Goal: Task Accomplishment & Management: Complete application form

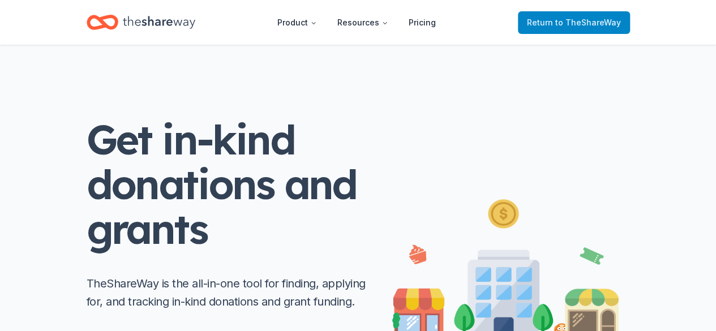
click at [559, 25] on span "to TheShareWay" at bounding box center [588, 23] width 66 height 10
click at [174, 22] on icon "Home" at bounding box center [159, 22] width 72 height 12
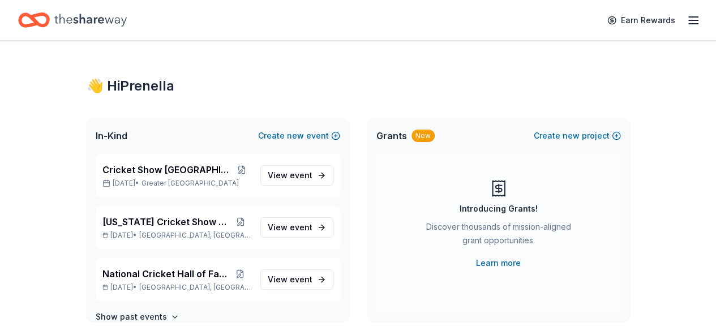
drag, startPoint x: 174, startPoint y: 22, endPoint x: 255, endPoint y: 121, distance: 127.1
click at [689, 20] on line "button" at bounding box center [693, 20] width 9 height 0
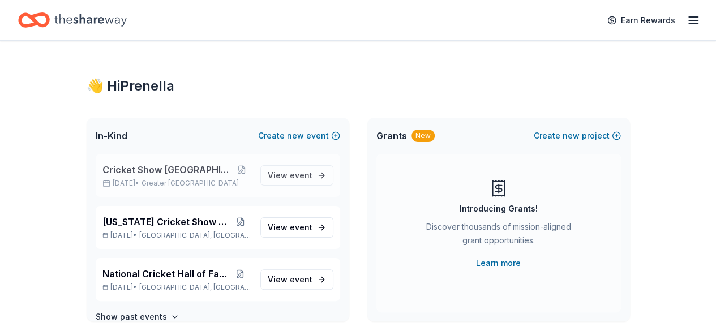
click at [159, 172] on span "Cricket Show USA" at bounding box center [167, 170] width 130 height 14
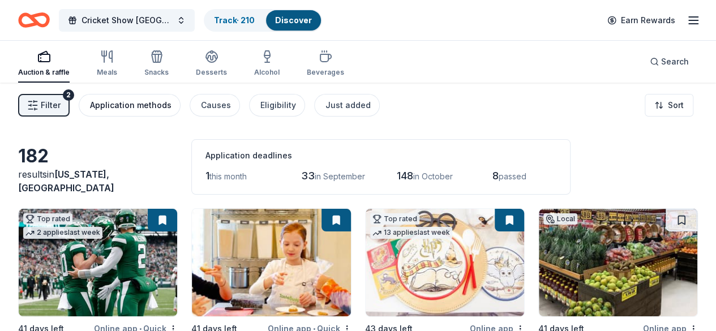
click at [167, 105] on div "Application methods" at bounding box center [131, 106] width 82 height 14
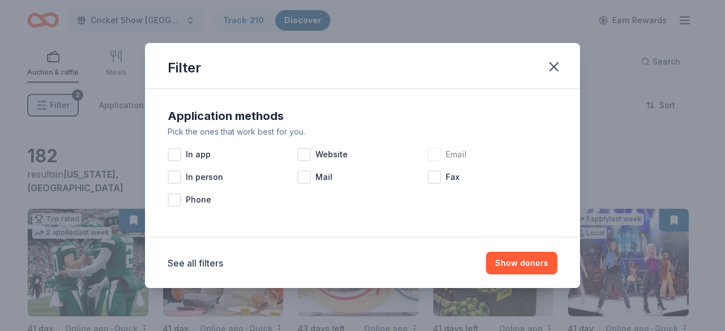
click at [435, 157] on div at bounding box center [434, 155] width 14 height 14
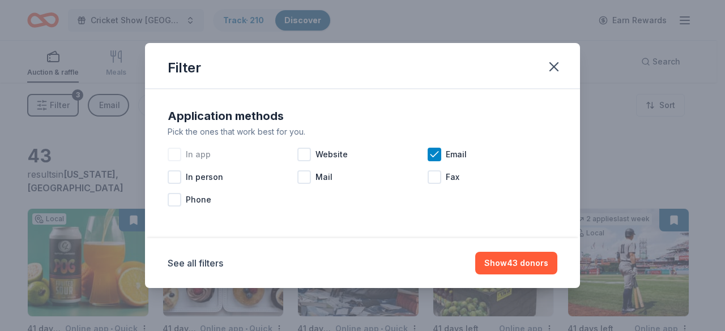
click at [181, 154] on div at bounding box center [175, 155] width 14 height 14
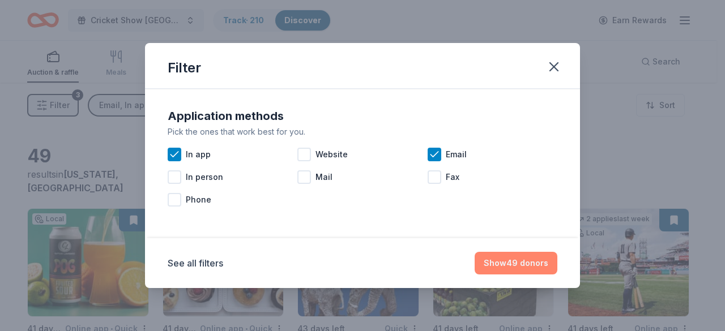
click at [497, 264] on button "Show 49 donors" at bounding box center [515, 263] width 83 height 23
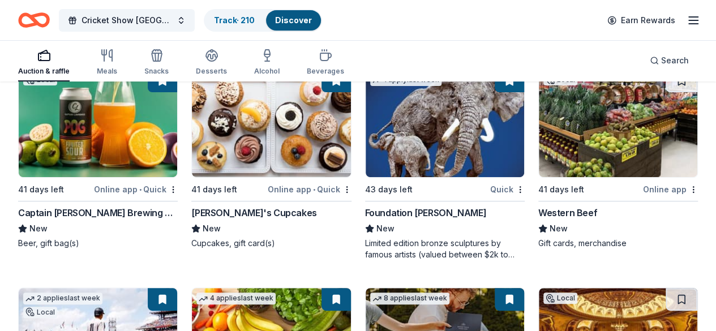
scroll to position [140, 0]
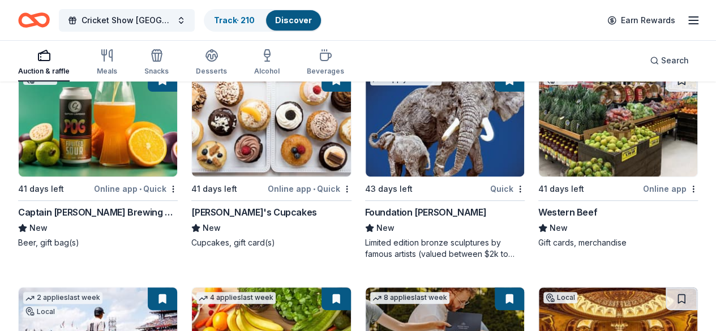
click at [126, 190] on div "Online app • Quick" at bounding box center [136, 189] width 84 height 14
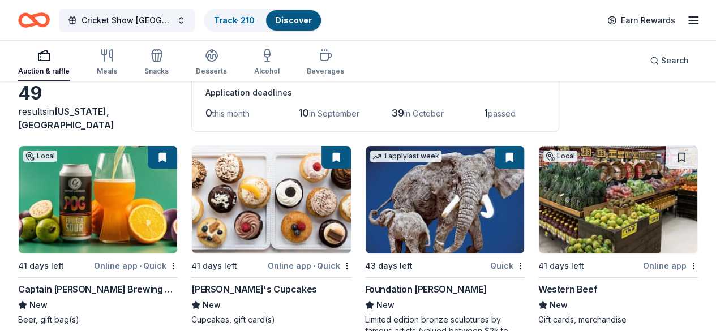
scroll to position [62, 0]
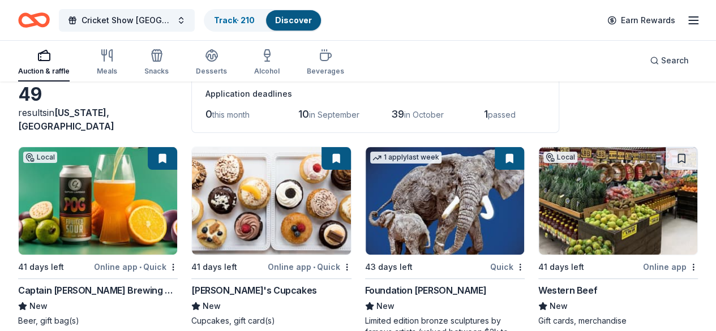
click at [95, 163] on img at bounding box center [98, 201] width 159 height 108
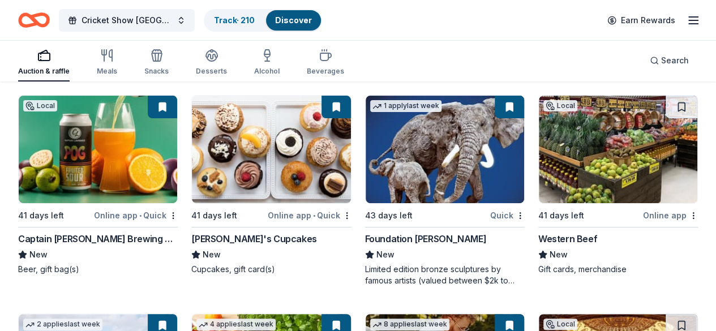
scroll to position [113, 0]
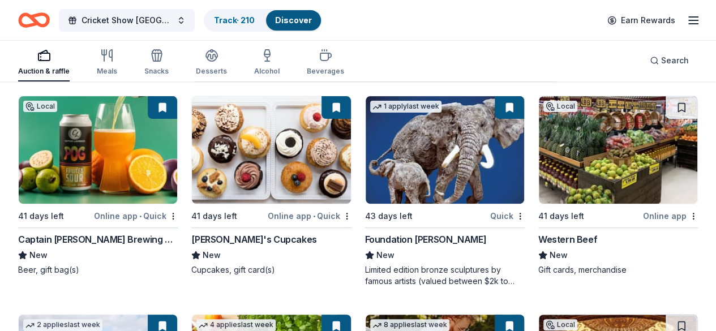
click at [539, 201] on img at bounding box center [618, 150] width 159 height 108
click at [666, 112] on button at bounding box center [682, 107] width 32 height 23
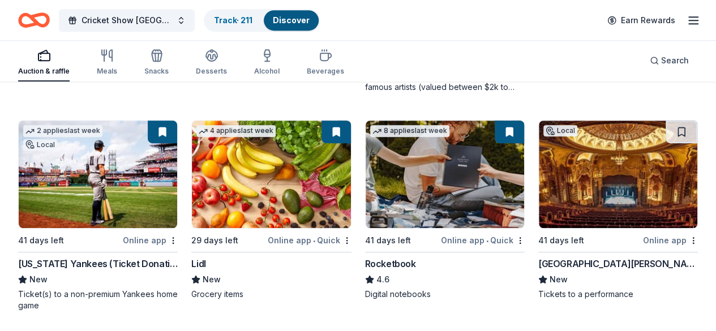
scroll to position [307, 0]
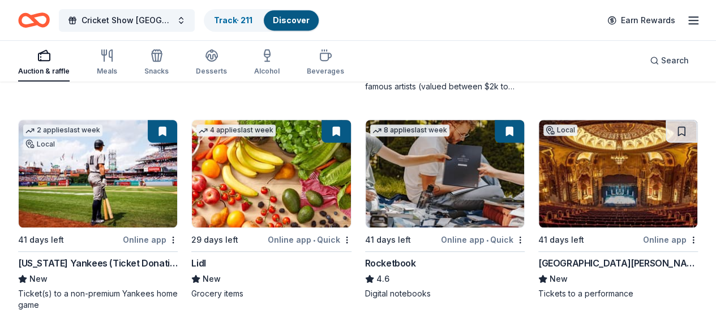
click at [539, 176] on img at bounding box center [618, 174] width 159 height 108
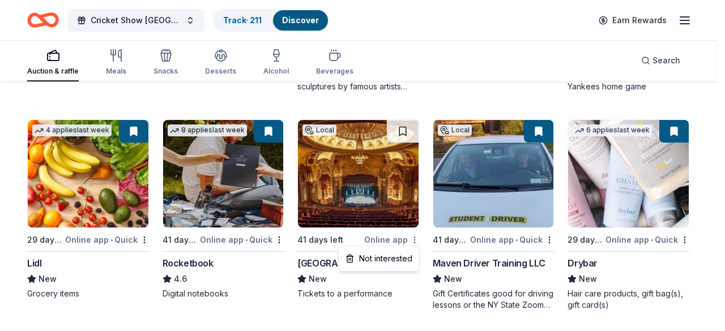
click at [391, 258] on div "Not interested" at bounding box center [379, 259] width 76 height 20
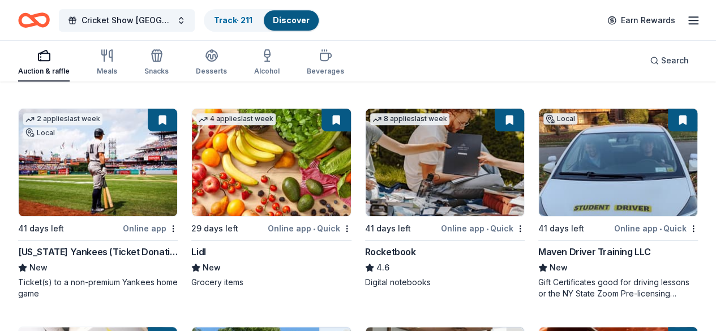
scroll to position [322, 0]
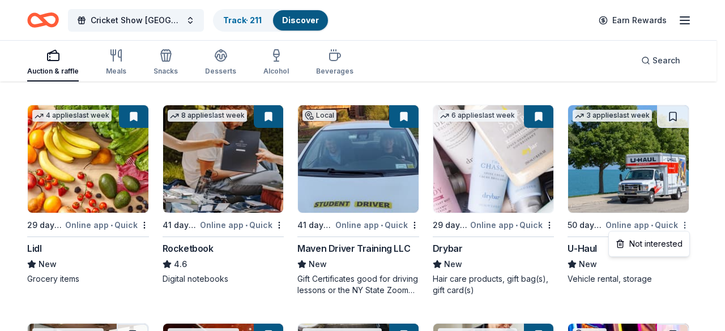
click at [668, 245] on div "Not interested" at bounding box center [649, 244] width 76 height 20
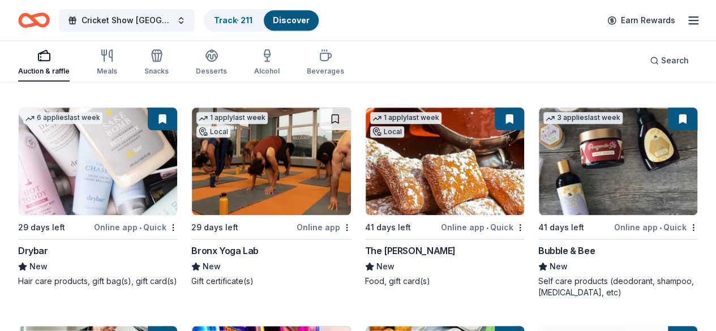
scroll to position [538, 0]
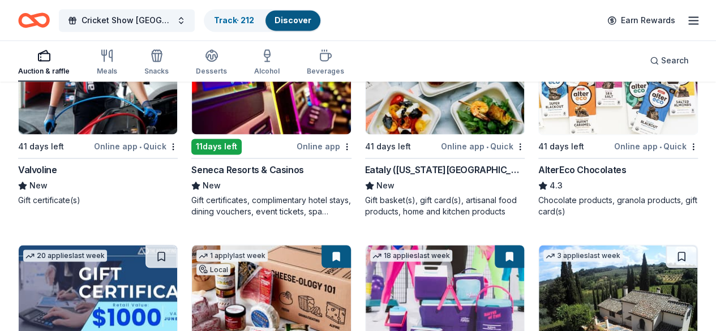
scroll to position [816, 0]
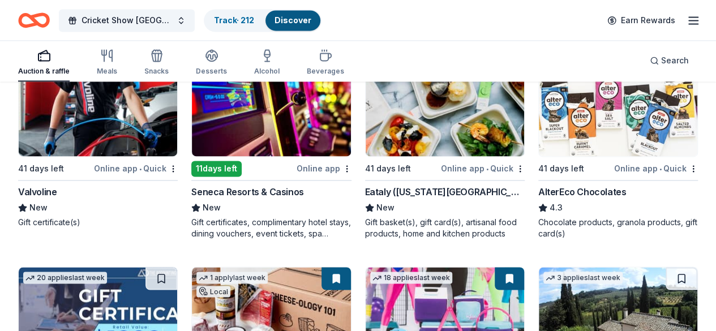
click at [177, 267] on img at bounding box center [98, 321] width 159 height 108
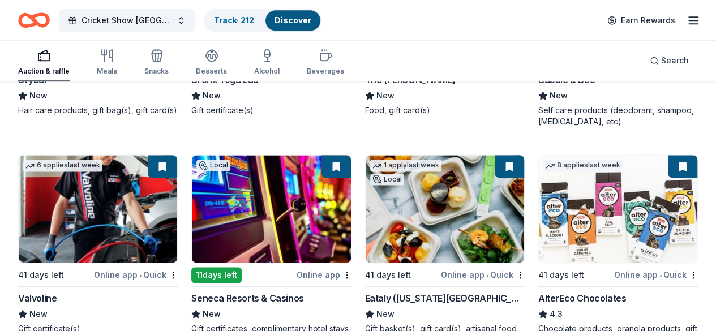
scroll to position [708, 0]
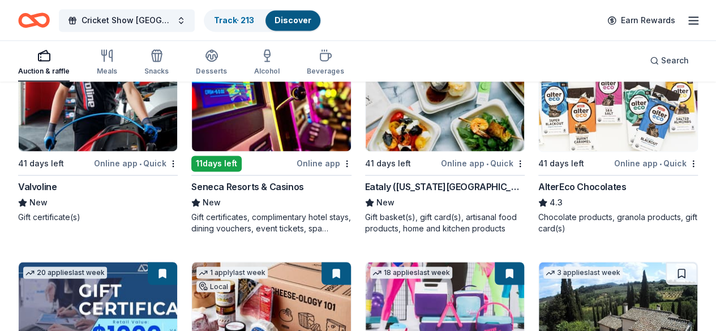
scroll to position [821, 0]
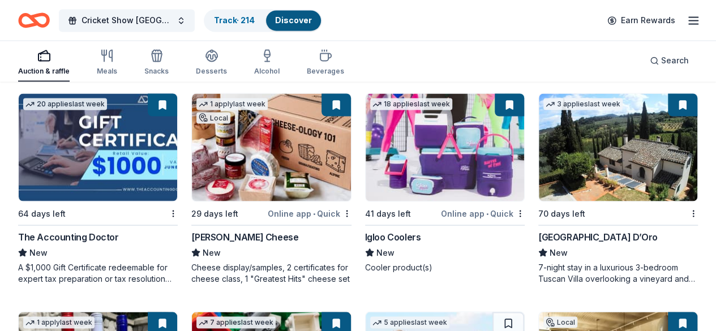
scroll to position [990, 0]
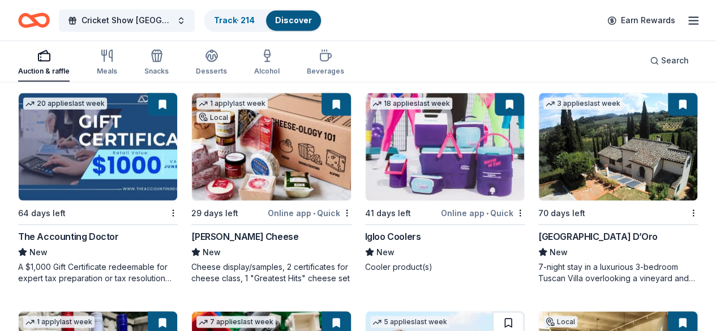
click at [493, 311] on button at bounding box center [509, 322] width 32 height 23
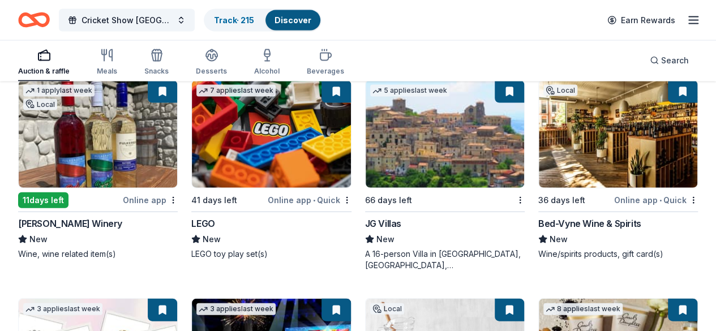
scroll to position [1222, 0]
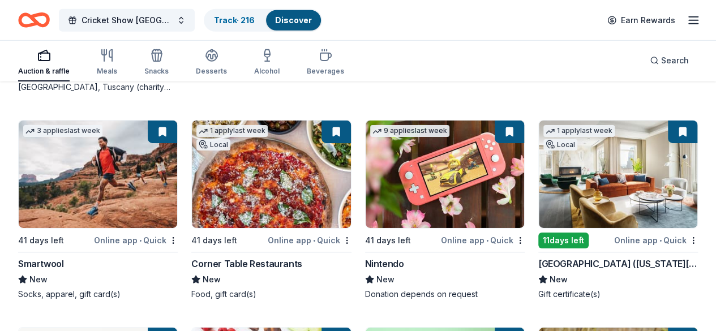
scroll to position [1663, 0]
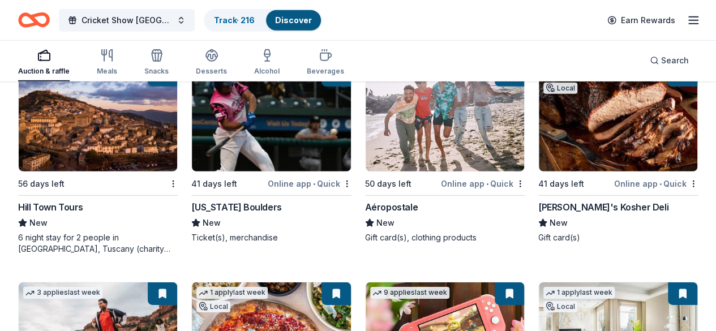
click at [127, 60] on div "Auction & raffle Meals Snacks Desserts Alcohol Beverages" at bounding box center [181, 62] width 326 height 37
click at [117, 65] on div "Meals" at bounding box center [107, 62] width 20 height 27
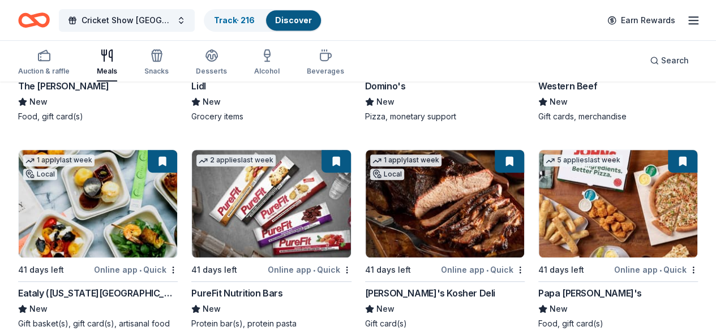
scroll to position [297, 0]
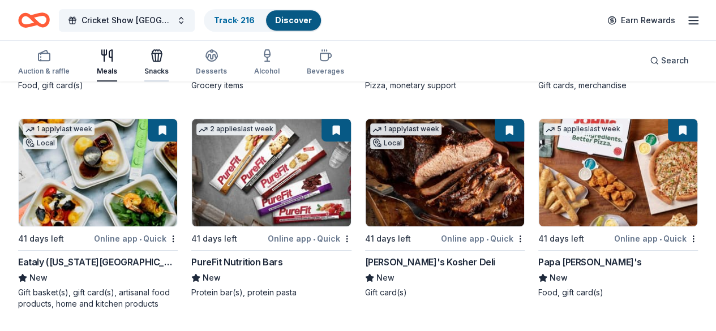
click at [159, 75] on div "Snacks" at bounding box center [156, 71] width 24 height 9
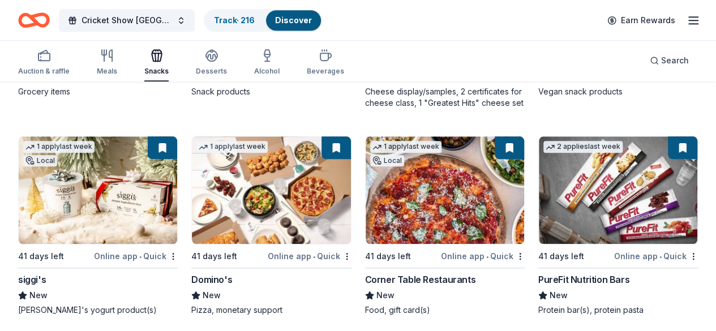
scroll to position [526, 0]
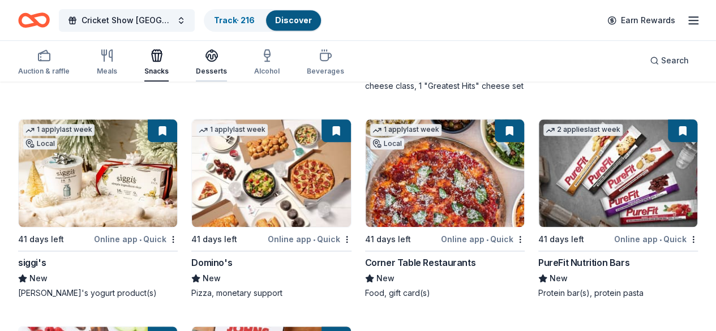
click at [216, 61] on icon "button" at bounding box center [212, 59] width 10 height 4
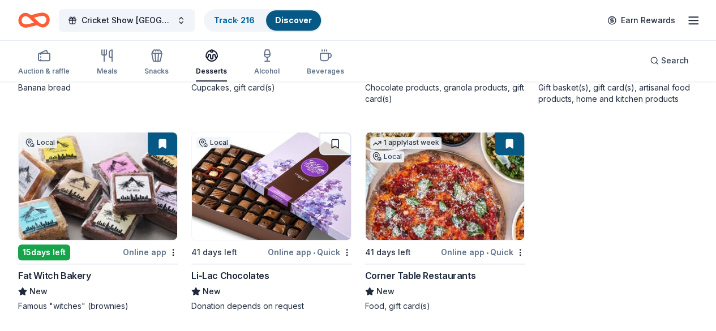
scroll to position [297, 0]
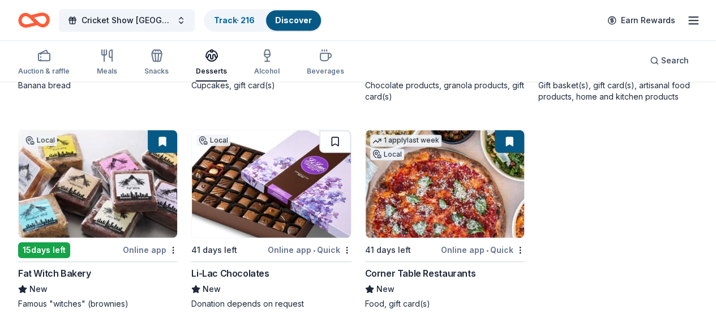
click at [319, 135] on button at bounding box center [335, 141] width 32 height 23
click at [276, 69] on div "Alcohol" at bounding box center [266, 71] width 25 height 9
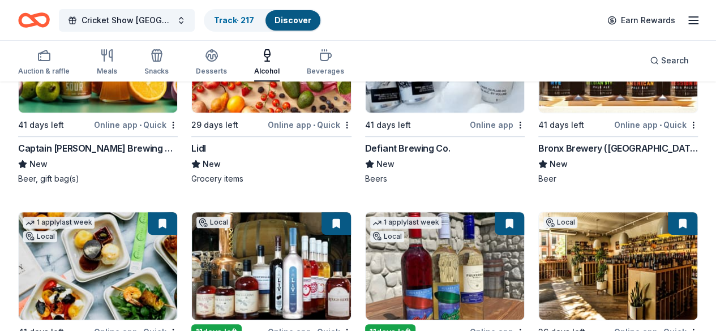
scroll to position [309, 0]
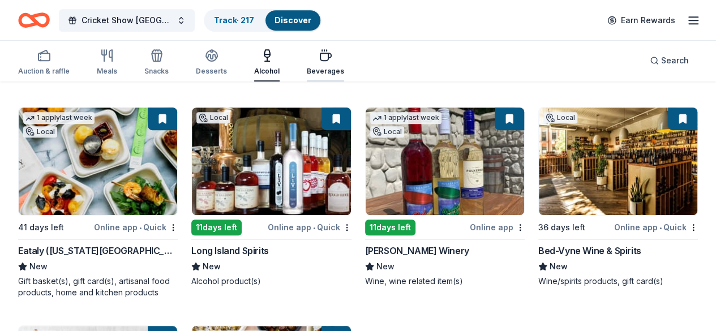
click at [316, 72] on div "Beverages" at bounding box center [325, 71] width 37 height 9
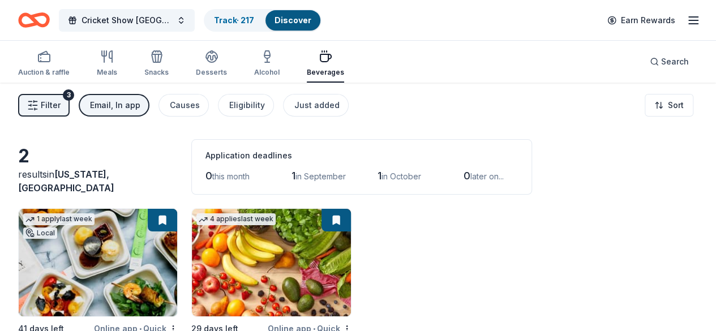
scroll to position [90, 0]
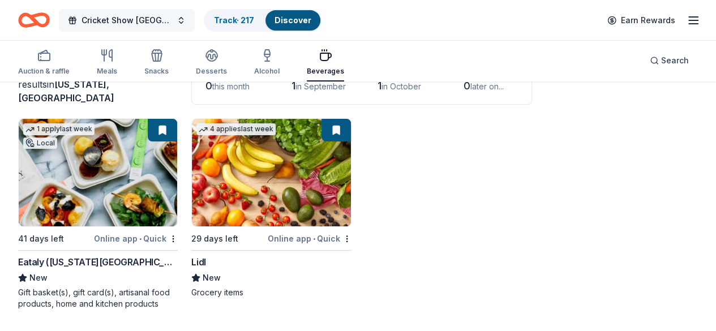
click at [178, 21] on button "Cricket Show USA" at bounding box center [127, 20] width 136 height 23
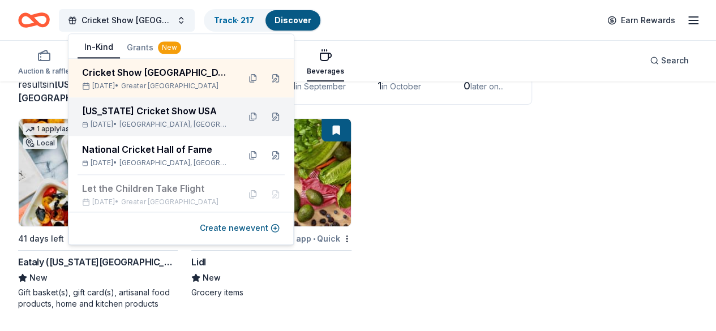
click at [172, 117] on div "[US_STATE] Cricket Show USA" at bounding box center [156, 111] width 148 height 14
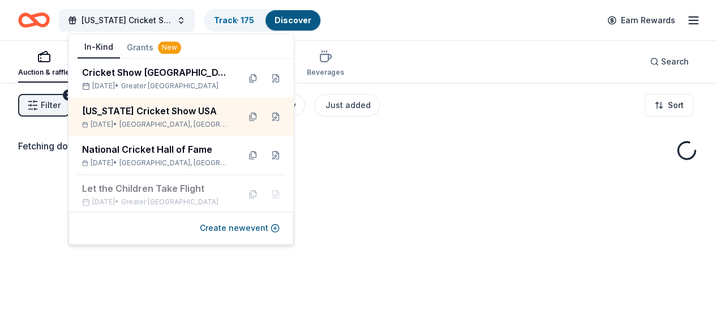
click at [342, 186] on div "Fetching donors, one moment..." at bounding box center [358, 248] width 716 height 331
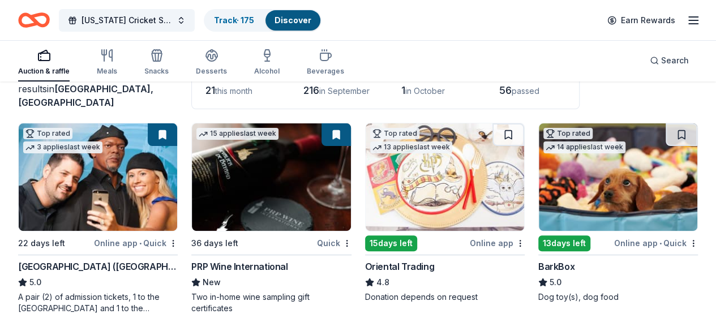
scroll to position [83, 0]
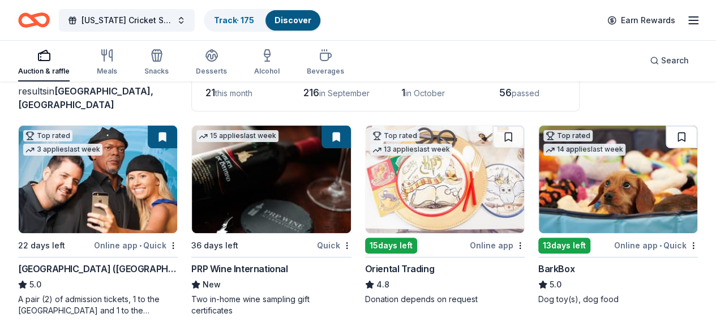
click at [666, 145] on button at bounding box center [682, 137] width 32 height 23
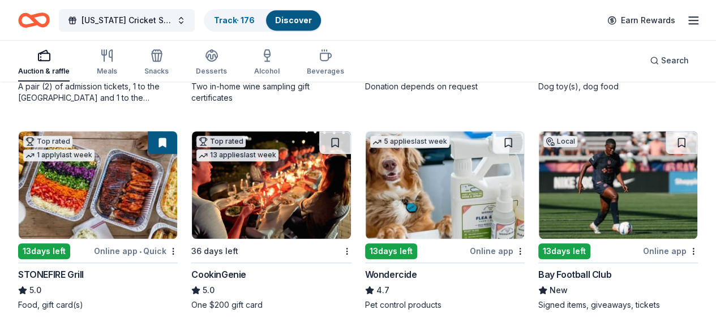
scroll to position [305, 0]
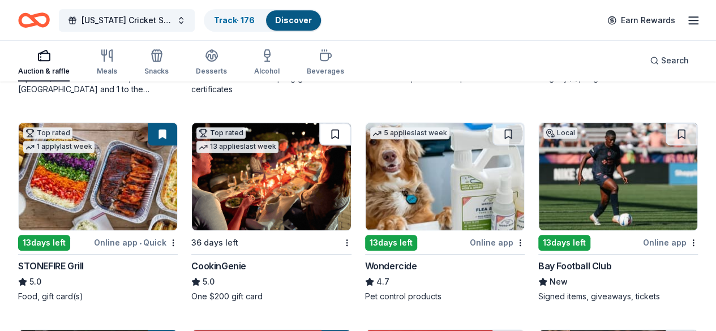
click at [319, 145] on button at bounding box center [335, 134] width 32 height 23
click at [493, 145] on button at bounding box center [509, 134] width 32 height 23
click at [666, 145] on button at bounding box center [682, 134] width 32 height 23
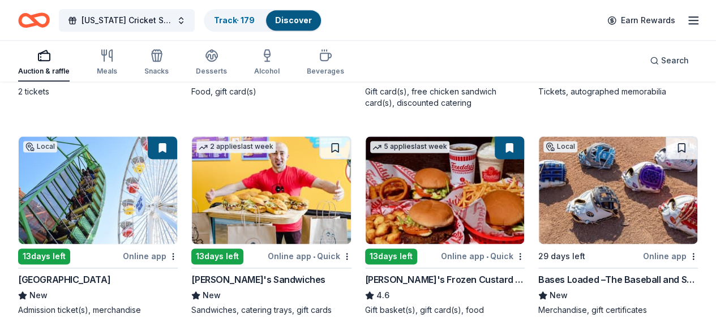
scroll to position [717, 0]
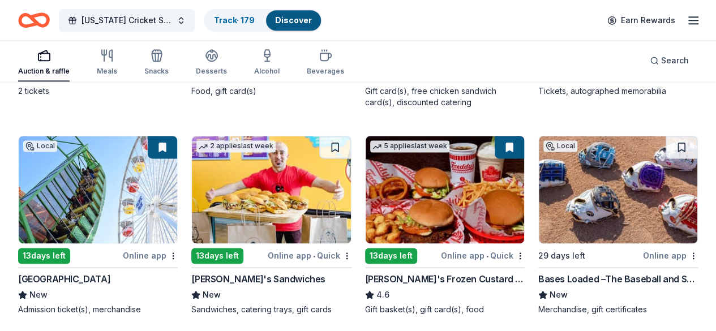
click at [666, 159] on button at bounding box center [682, 147] width 32 height 23
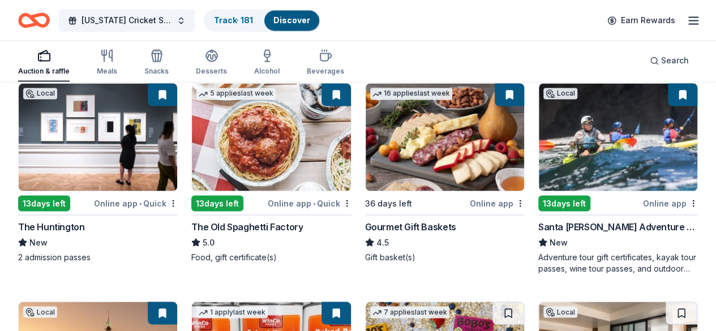
scroll to position [979, 0]
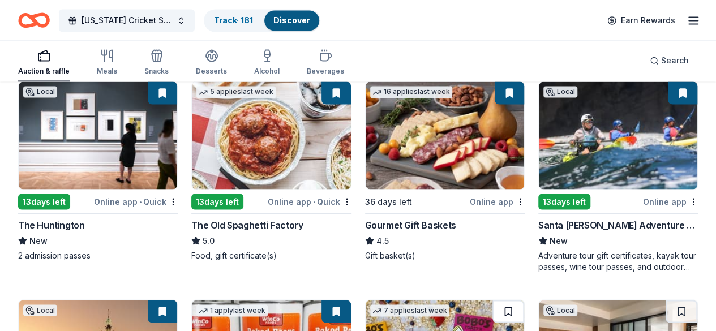
click at [493, 300] on button at bounding box center [509, 311] width 32 height 23
click at [666, 300] on button at bounding box center [682, 311] width 32 height 23
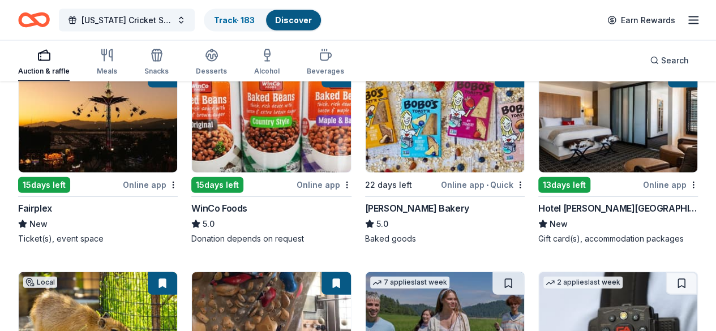
scroll to position [1214, 0]
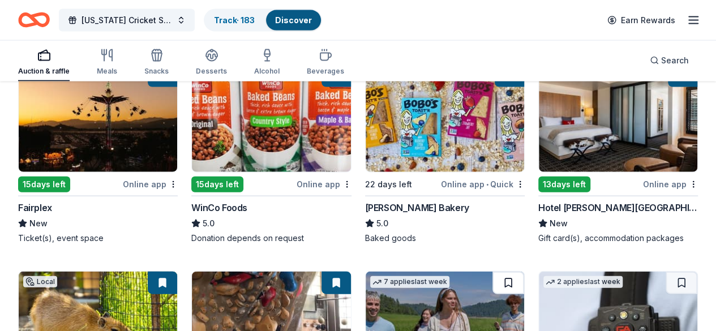
click at [493, 272] on button at bounding box center [509, 283] width 32 height 23
click at [666, 272] on button at bounding box center [682, 283] width 32 height 23
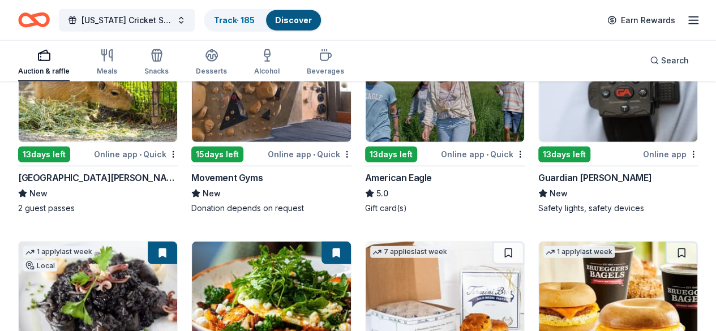
scroll to position [1452, 0]
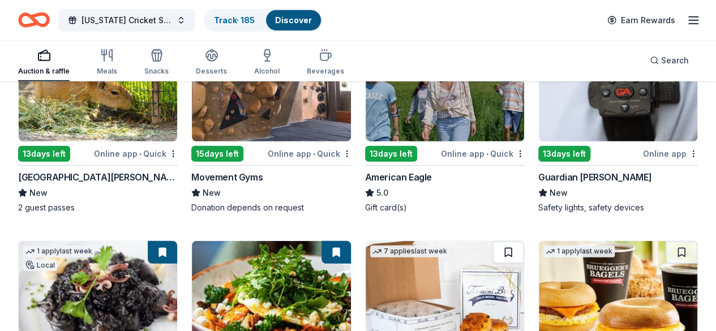
click at [493, 241] on button at bounding box center [509, 252] width 32 height 23
click at [666, 241] on button at bounding box center [682, 252] width 32 height 23
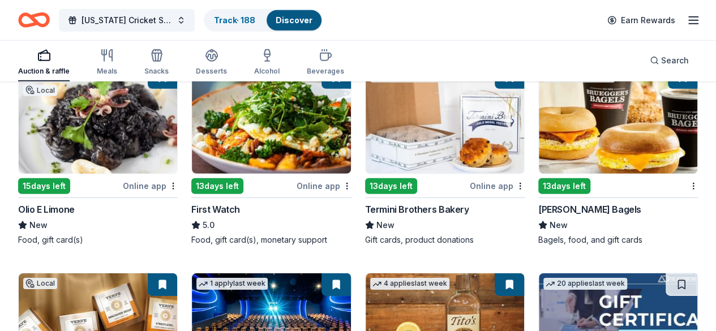
scroll to position [1628, 0]
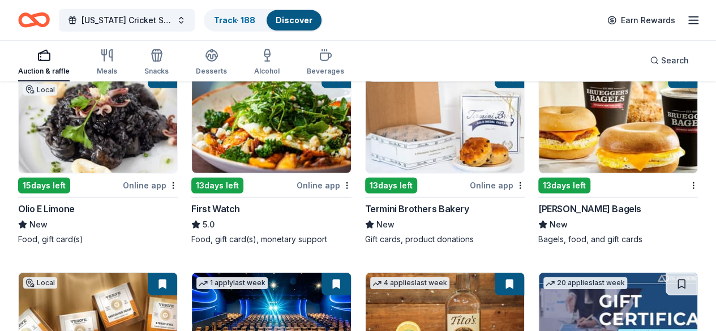
click at [666, 273] on button at bounding box center [682, 284] width 32 height 23
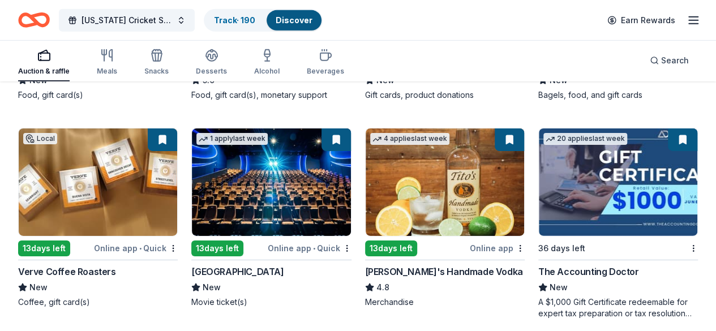
scroll to position [1773, 0]
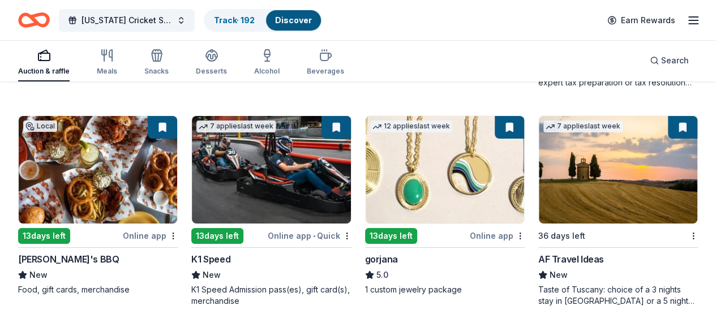
scroll to position [2003, 0]
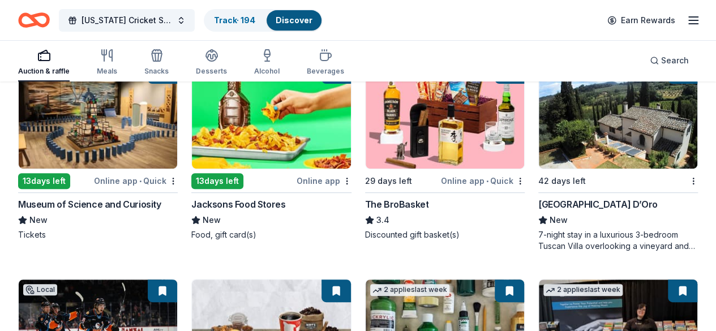
scroll to position [2278, 0]
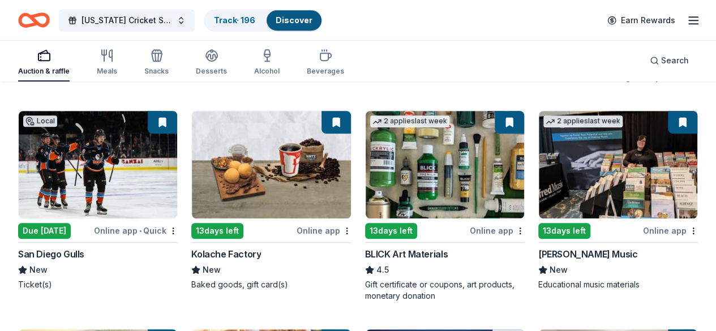
scroll to position [2443, 0]
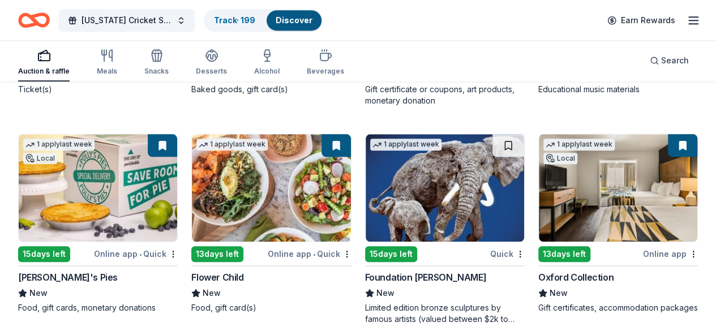
scroll to position [2654, 0]
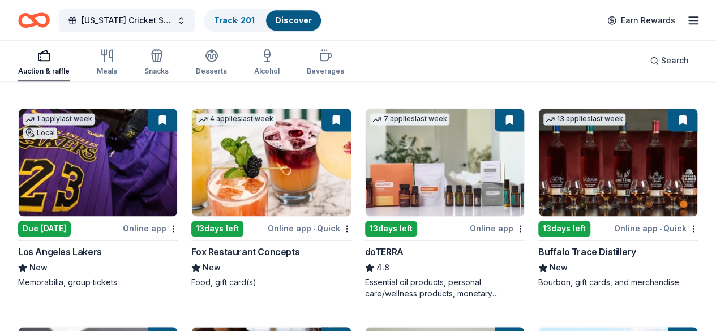
scroll to position [2886, 0]
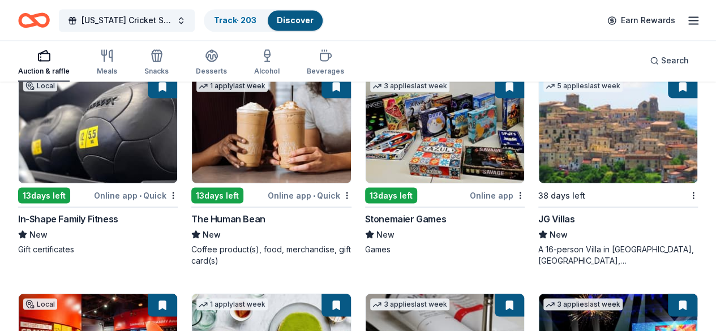
scroll to position [3137, 0]
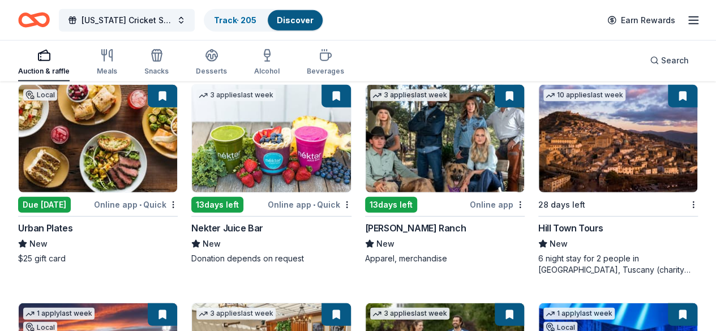
scroll to position [3564, 0]
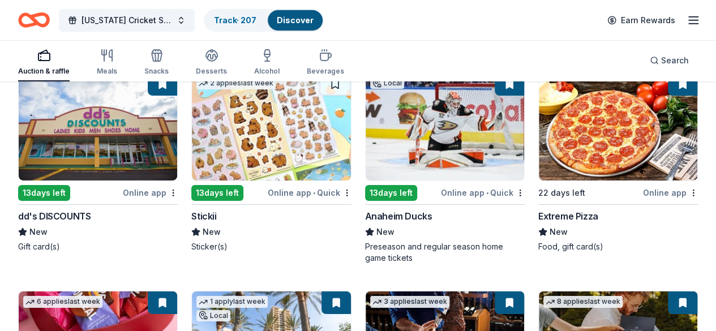
scroll to position [3996, 0]
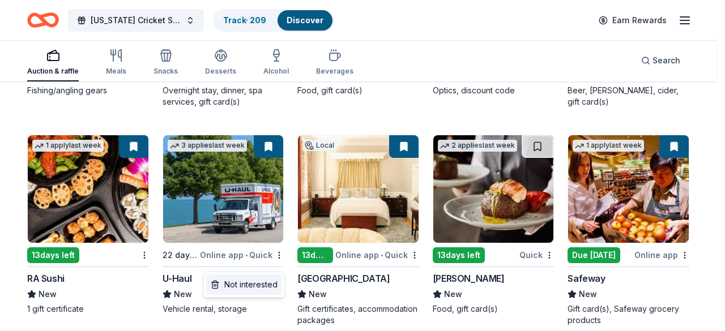
click at [269, 289] on div "Not interested" at bounding box center [244, 285] width 76 height 20
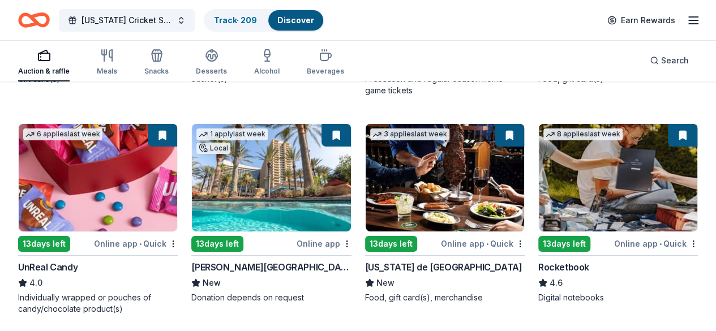
scroll to position [4204, 0]
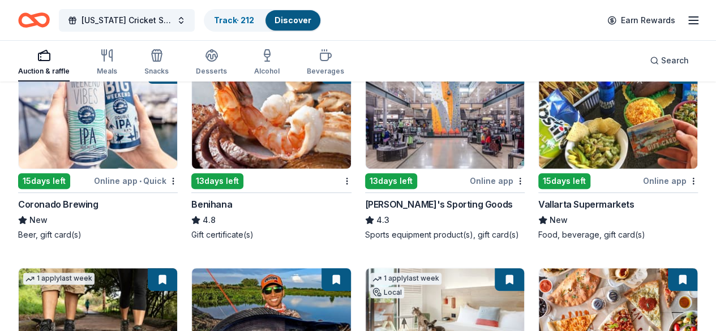
scroll to position [4451, 0]
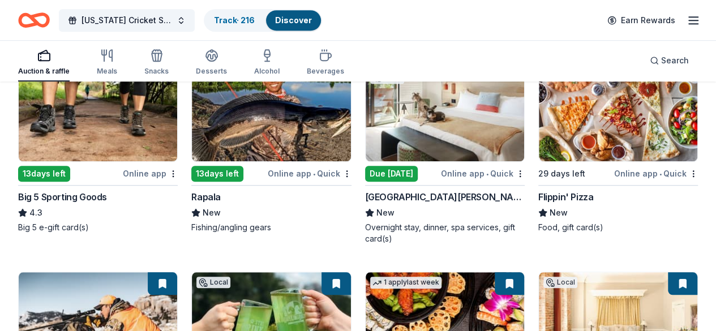
scroll to position [4666, 0]
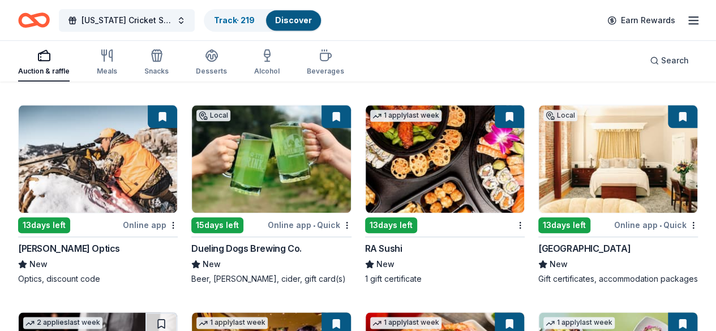
scroll to position [4832, 0]
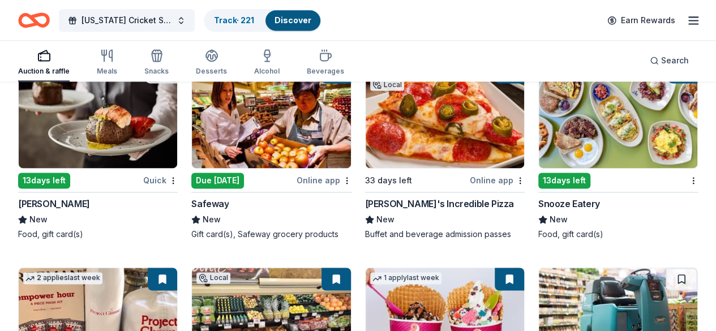
scroll to position [5085, 0]
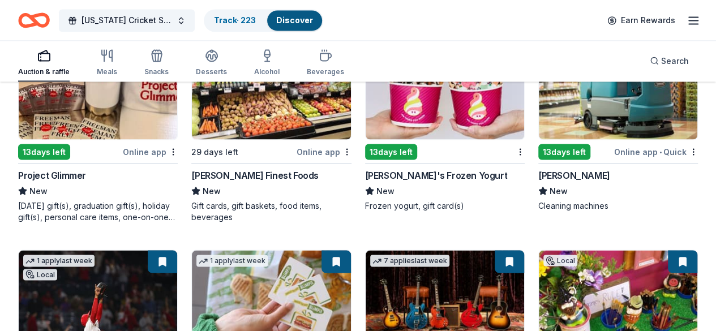
scroll to position [5319, 0]
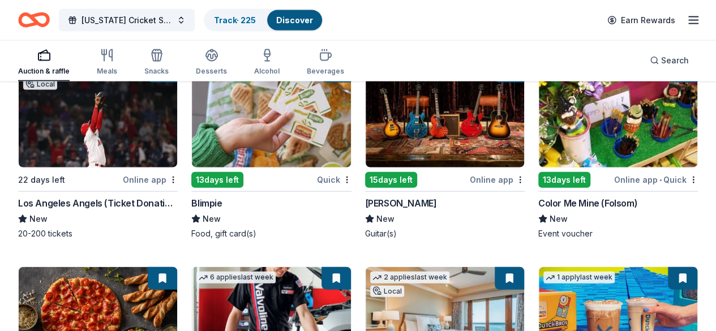
scroll to position [5511, 0]
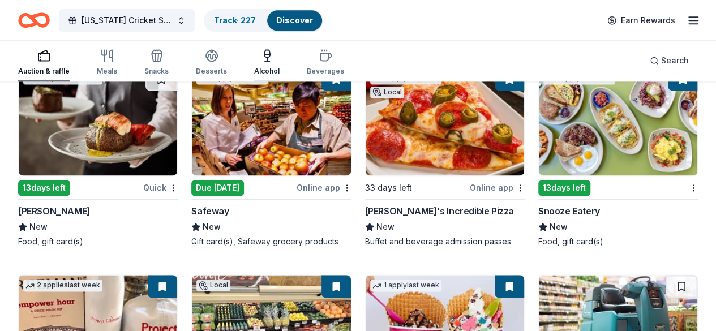
scroll to position [5067, 0]
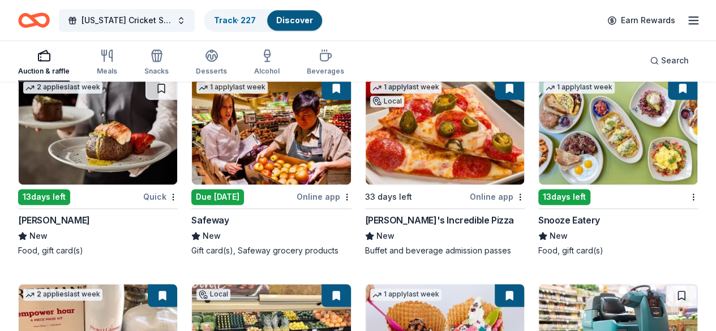
click at [689, 20] on line "button" at bounding box center [693, 20] width 9 height 0
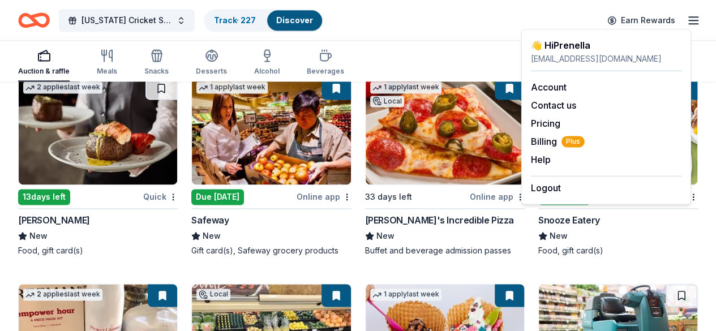
click at [687, 21] on icon "button" at bounding box center [694, 21] width 14 height 14
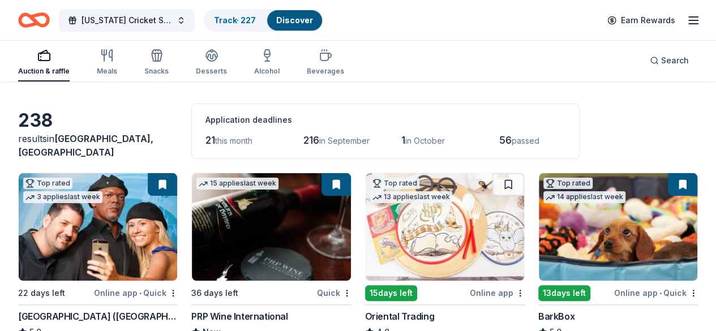
scroll to position [0, 0]
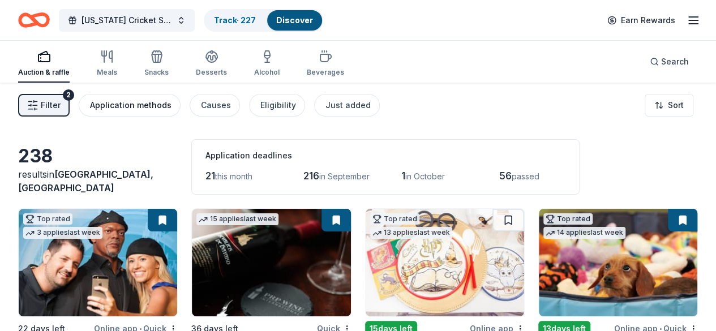
click at [170, 108] on div "Application methods" at bounding box center [131, 106] width 82 height 14
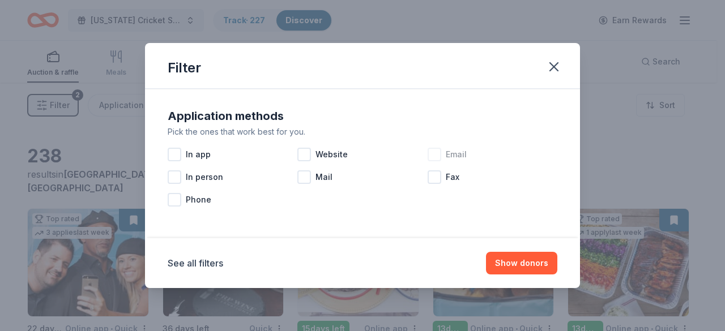
click at [440, 157] on div at bounding box center [434, 155] width 14 height 14
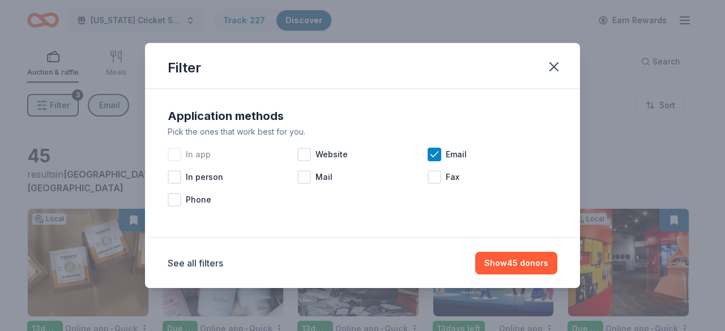
click at [177, 152] on div at bounding box center [175, 155] width 14 height 14
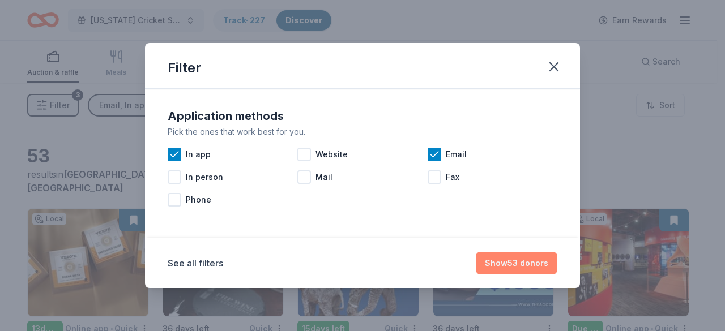
click at [536, 261] on button "Show 53 donors" at bounding box center [517, 263] width 82 height 23
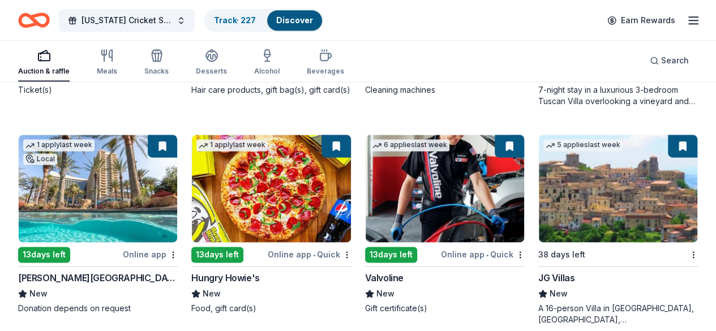
scroll to position [729, 0]
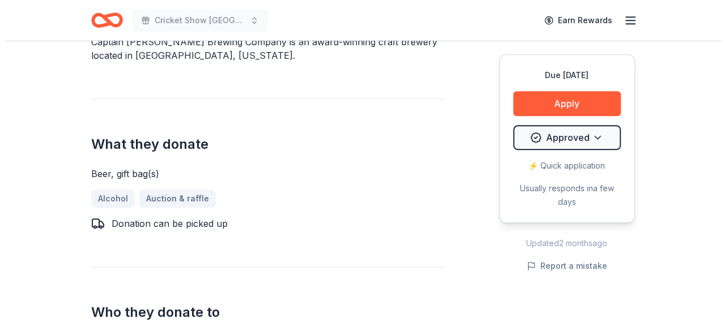
scroll to position [374, 0]
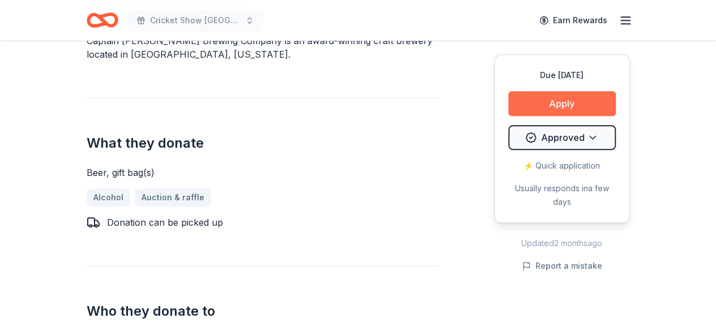
click at [539, 102] on button "Apply" at bounding box center [562, 103] width 108 height 25
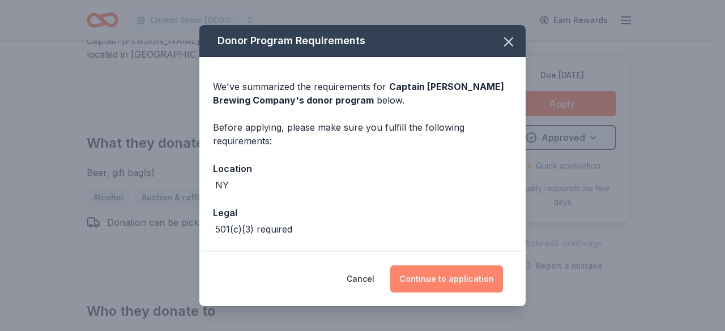
click at [444, 281] on button "Continue to application" at bounding box center [446, 279] width 113 height 27
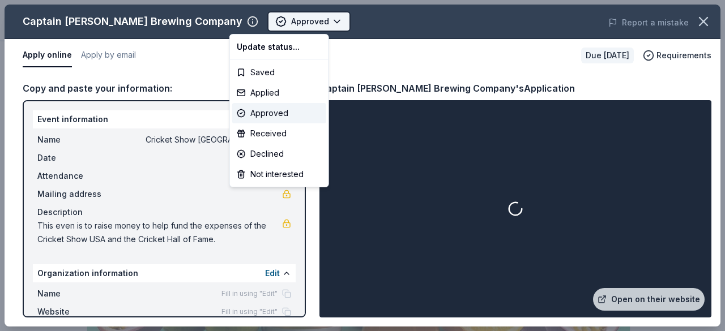
click at [276, 23] on html "Cricket Show USA Approved Apply Due in 41 days Share Captain Lawrence Brewing C…" at bounding box center [362, 165] width 725 height 331
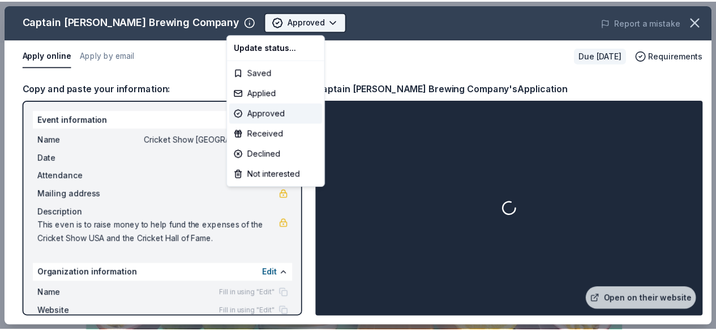
scroll to position [0, 0]
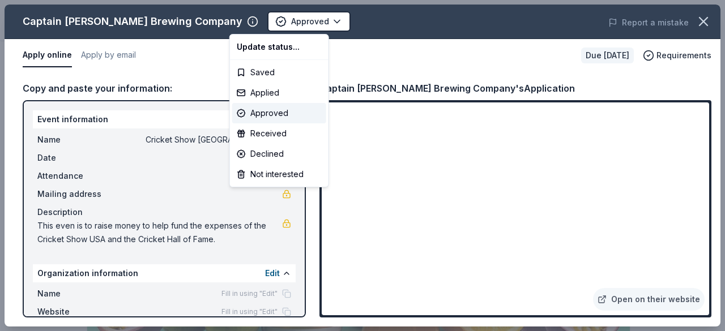
click at [373, 25] on html "Cricket Show USA Approved Apply Due in 41 days Share Captain Lawrence Brewing C…" at bounding box center [362, 165] width 725 height 331
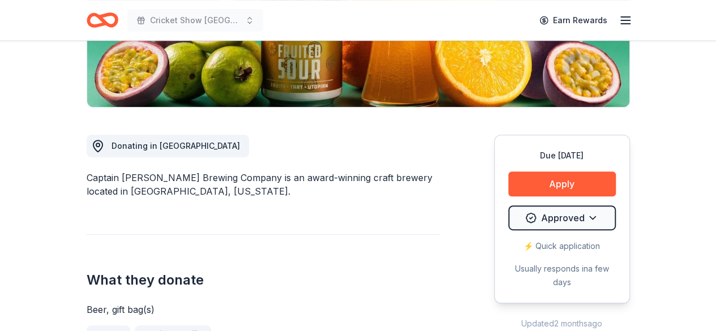
scroll to position [241, 0]
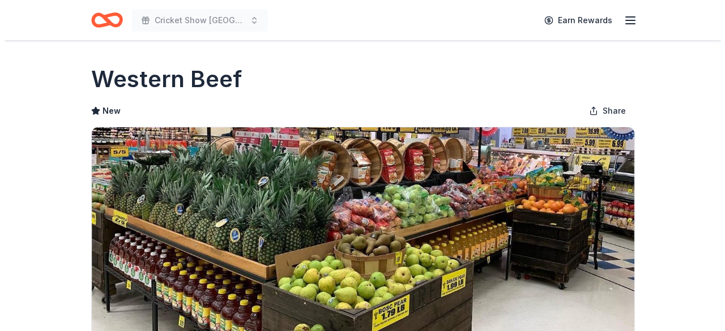
scroll to position [214, 0]
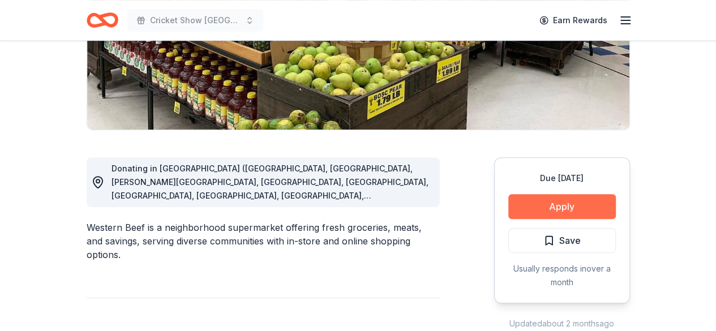
click at [549, 201] on button "Apply" at bounding box center [562, 206] width 108 height 25
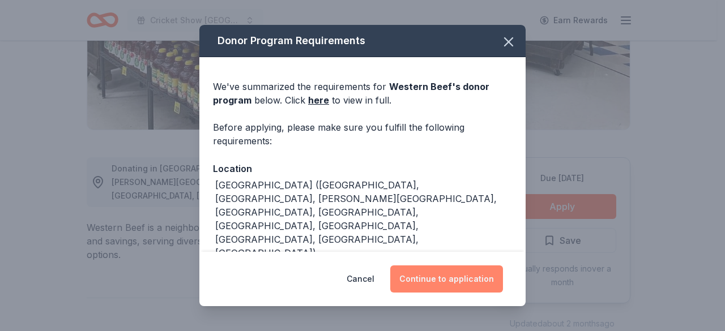
click at [440, 268] on button "Continue to application" at bounding box center [446, 279] width 113 height 27
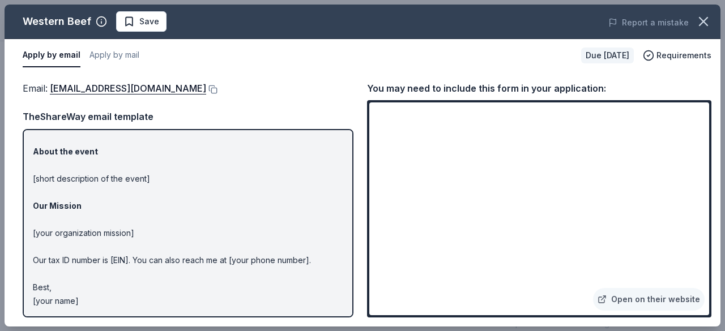
scroll to position [0, 0]
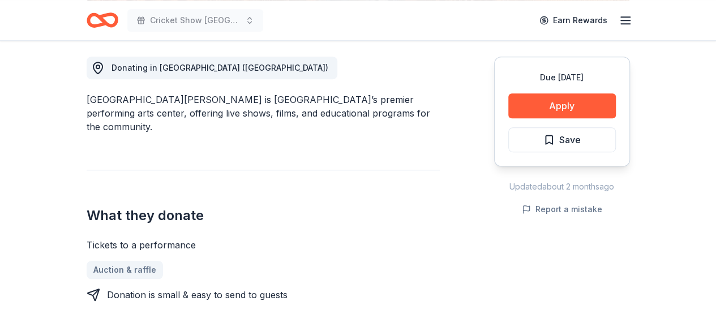
scroll to position [315, 0]
click at [575, 110] on button "Apply" at bounding box center [562, 105] width 108 height 25
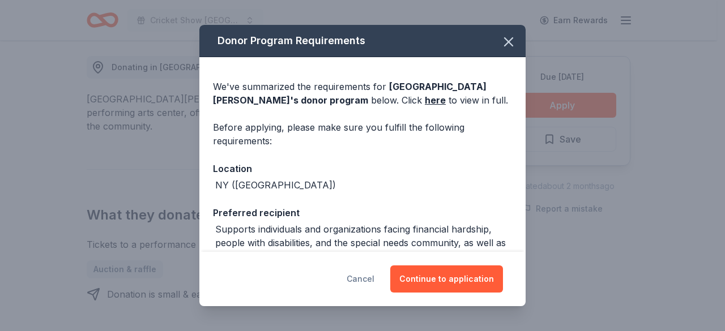
click at [367, 276] on button "Cancel" at bounding box center [360, 279] width 28 height 27
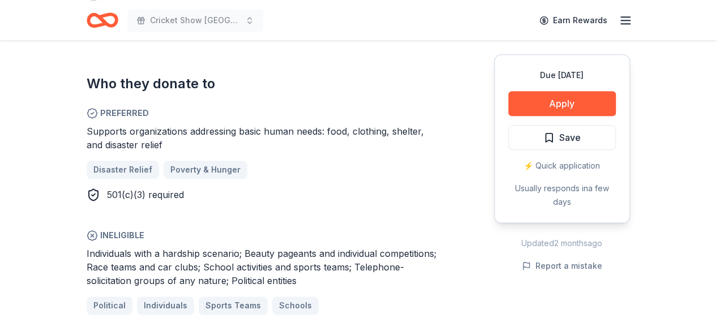
scroll to position [615, 0]
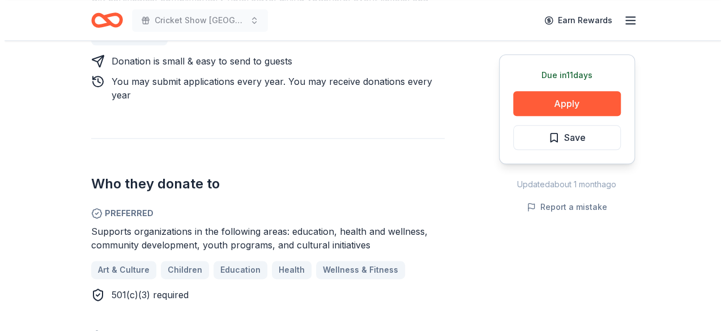
scroll to position [549, 0]
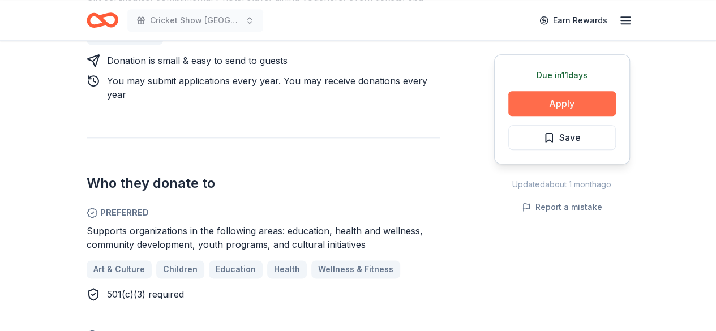
click at [554, 105] on button "Apply" at bounding box center [562, 103] width 108 height 25
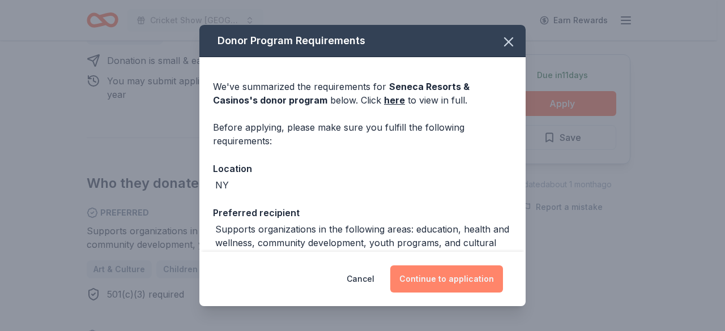
click at [452, 283] on button "Continue to application" at bounding box center [446, 279] width 113 height 27
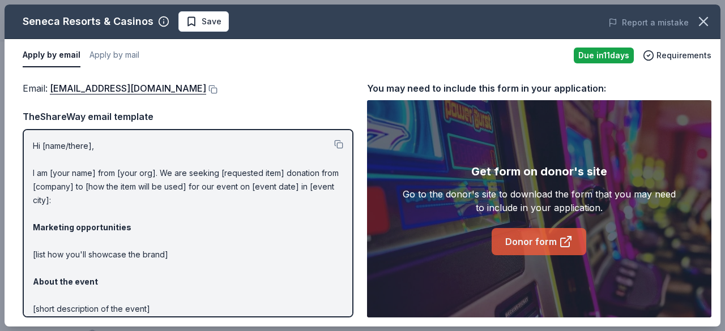
click at [512, 241] on link "Donor form" at bounding box center [538, 241] width 95 height 27
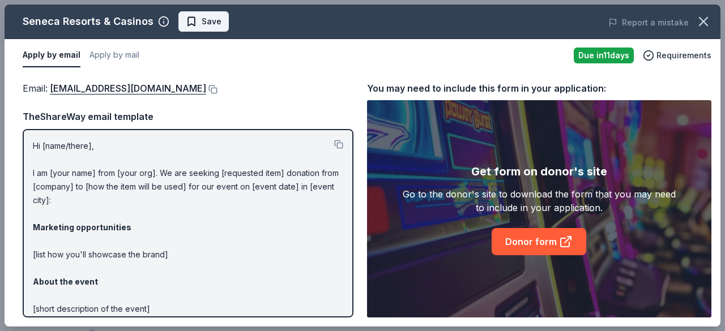
click at [202, 22] on span "Save" at bounding box center [212, 22] width 20 height 14
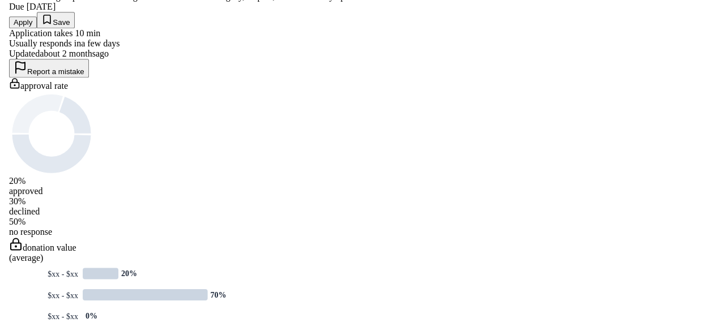
scroll to position [594, 0]
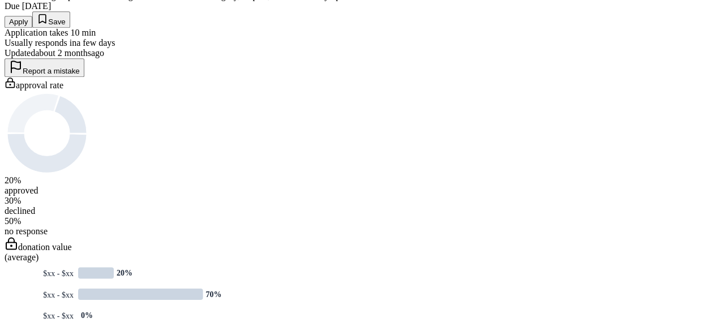
click at [32, 28] on button "Apply" at bounding box center [19, 22] width 28 height 12
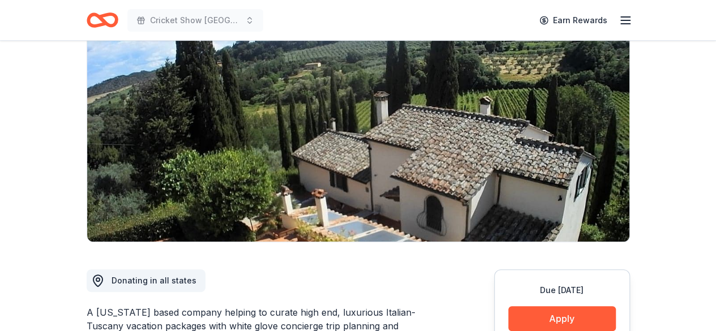
scroll to position [57, 0]
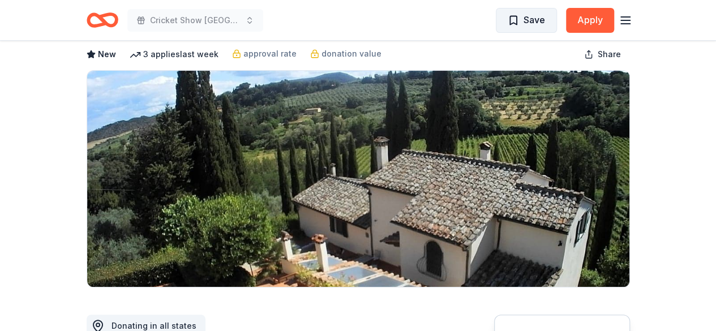
click at [528, 20] on span "Save" at bounding box center [535, 19] width 22 height 15
